Goal: Task Accomplishment & Management: Manage account settings

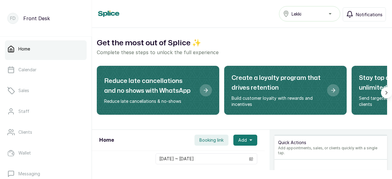
click at [368, 16] on span "Notifications" at bounding box center [369, 14] width 27 height 6
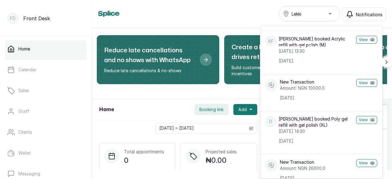
scroll to position [592, 0]
